Goal: Task Accomplishment & Management: Manage account settings

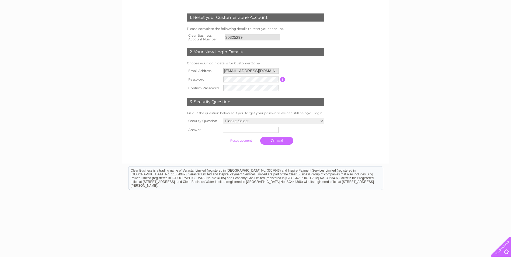
scroll to position [72, 0]
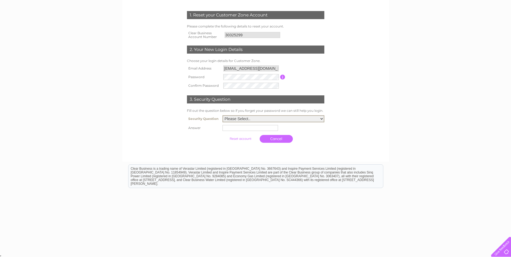
click at [254, 119] on select "Please Select.. In what town or city was your first job? In what town or city d…" at bounding box center [274, 118] width 102 height 7
select select "1"
click at [223, 116] on select "Please Select.. In what town or city was your first job? In what town or city d…" at bounding box center [274, 118] width 102 height 7
click at [252, 129] on input "text" at bounding box center [251, 127] width 56 height 6
type input "Manchester"
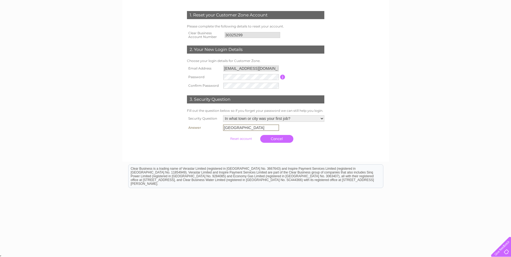
click at [235, 137] on input "submit" at bounding box center [240, 139] width 33 height 8
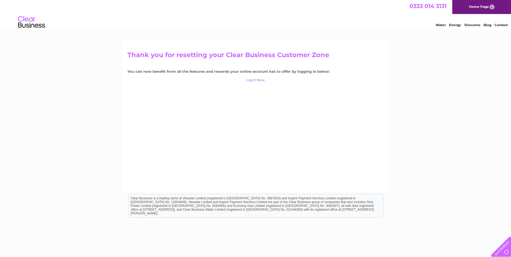
click at [252, 79] on link "Log in Now" at bounding box center [255, 80] width 19 height 4
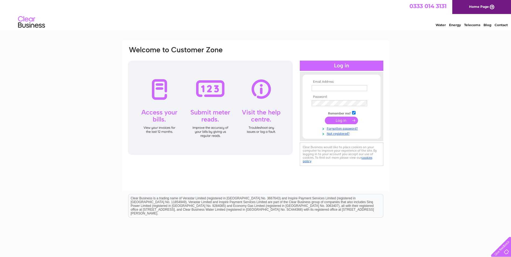
type input "dianew@deedeeschildcare.co.uk"
click at [339, 119] on input "submit" at bounding box center [341, 121] width 33 height 8
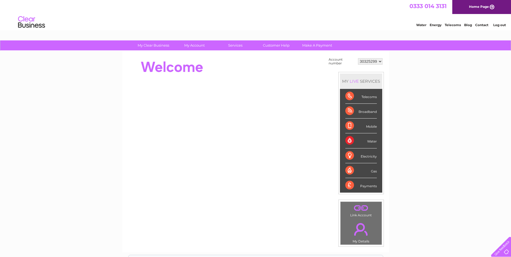
click at [351, 97] on div "Telecoms" at bounding box center [361, 96] width 32 height 15
click at [373, 98] on div "Telecoms" at bounding box center [361, 96] width 32 height 15
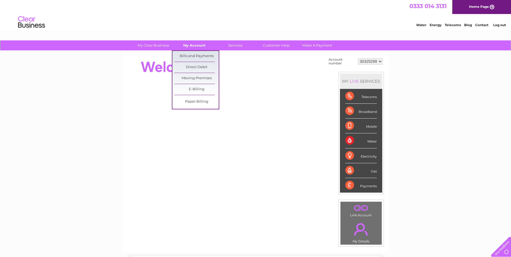
click at [194, 47] on link "My Account" at bounding box center [194, 45] width 44 height 10
